Goal: Contribute content

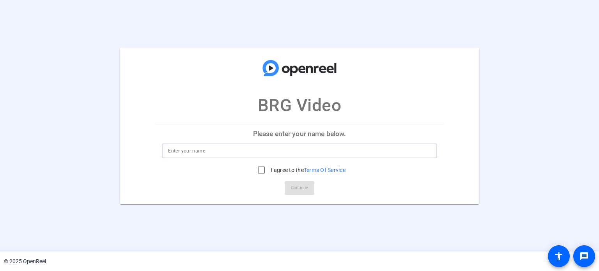
click at [245, 153] on input at bounding box center [299, 150] width 262 height 9
type input "[PERSON_NAME]"
click at [275, 170] on label "I agree to the Terms Of Service" at bounding box center [307, 170] width 76 height 8
click at [269, 170] on input "I agree to the Terms Of Service" at bounding box center [261, 170] width 16 height 16
checkbox input "true"
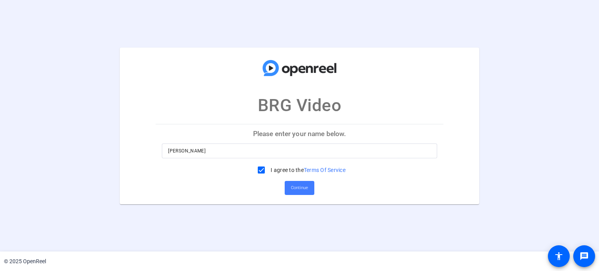
click at [301, 188] on span "Continue" at bounding box center [299, 188] width 17 height 12
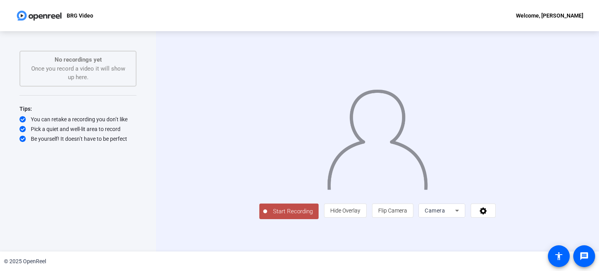
scroll to position [13, 0]
click at [455, 215] on div "Camera" at bounding box center [440, 210] width 30 height 9
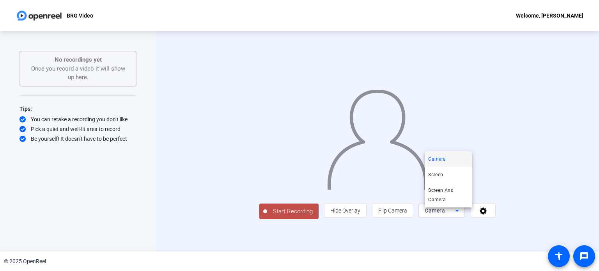
click at [488, 213] on div at bounding box center [299, 135] width 599 height 271
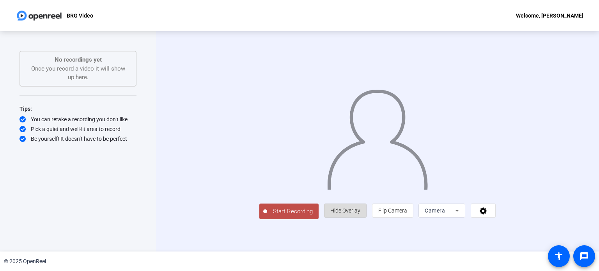
click at [360, 213] on span "Hide Overlay" at bounding box center [345, 210] width 30 height 6
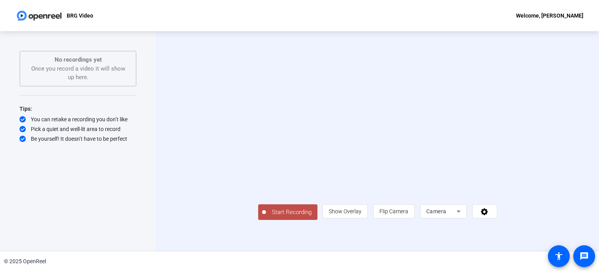
click at [465, 221] on div at bounding box center [443, 222] width 47 height 9
click at [461, 218] on div "Camera" at bounding box center [443, 211] width 34 height 14
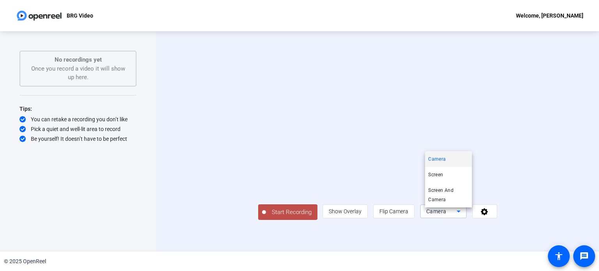
click at [560, 232] on div at bounding box center [299, 135] width 599 height 271
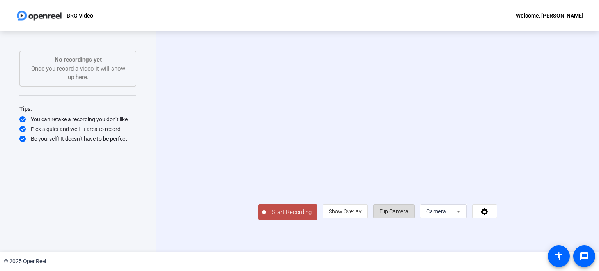
click at [397, 218] on span "Flip Camera" at bounding box center [393, 211] width 29 height 15
click at [367, 214] on span at bounding box center [345, 211] width 44 height 19
